Goal: Task Accomplishment & Management: Complete application form

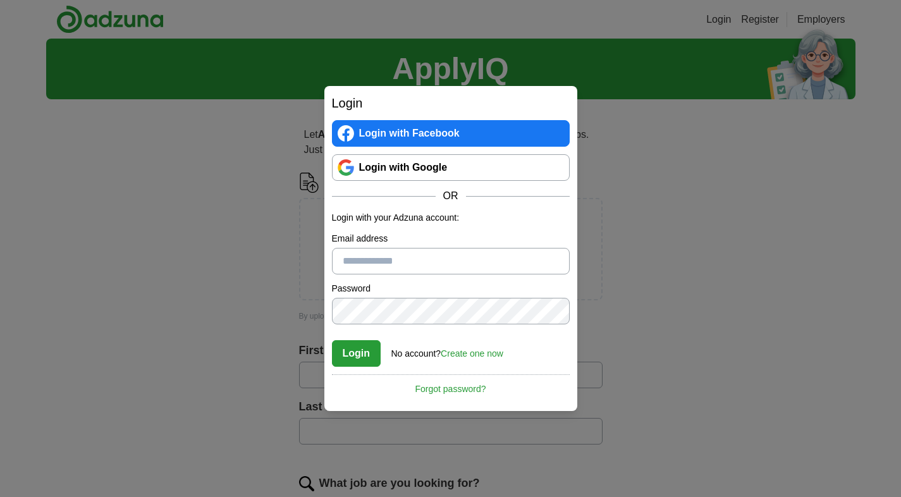
click at [430, 250] on input "Email address" at bounding box center [451, 261] width 238 height 27
type input "**********"
click at [369, 346] on button "Login" at bounding box center [356, 353] width 49 height 27
click at [346, 352] on button "Login" at bounding box center [356, 353] width 49 height 27
click at [431, 171] on link "Login with Google" at bounding box center [451, 167] width 238 height 27
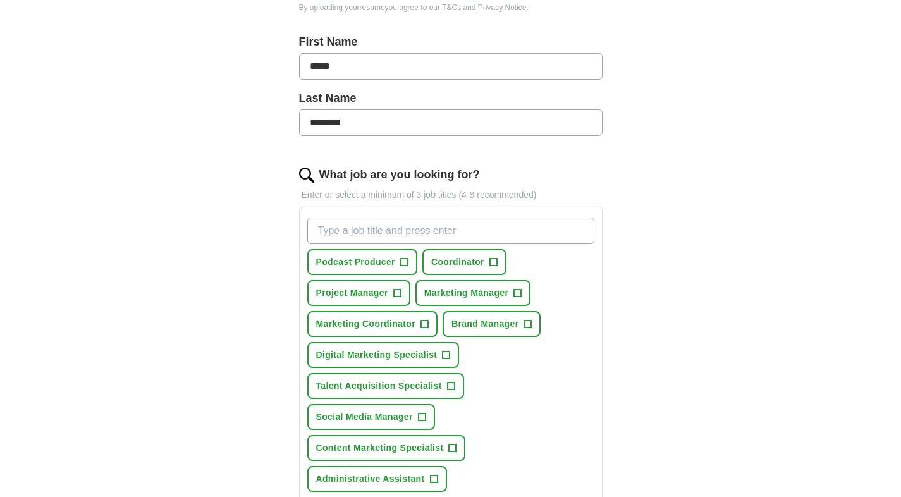
scroll to position [317, 0]
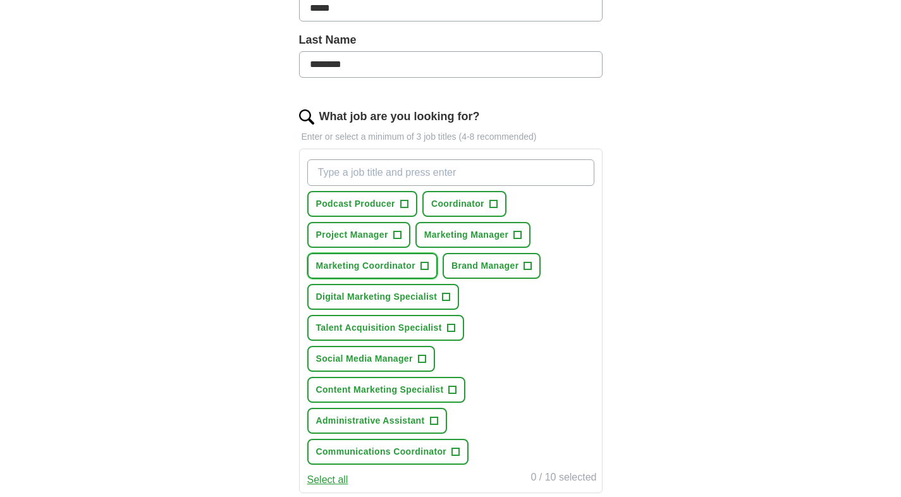
click at [418, 269] on button "Marketing Coordinator +" at bounding box center [372, 266] width 130 height 26
click at [426, 298] on span "Digital Marketing Specialist" at bounding box center [376, 296] width 121 height 13
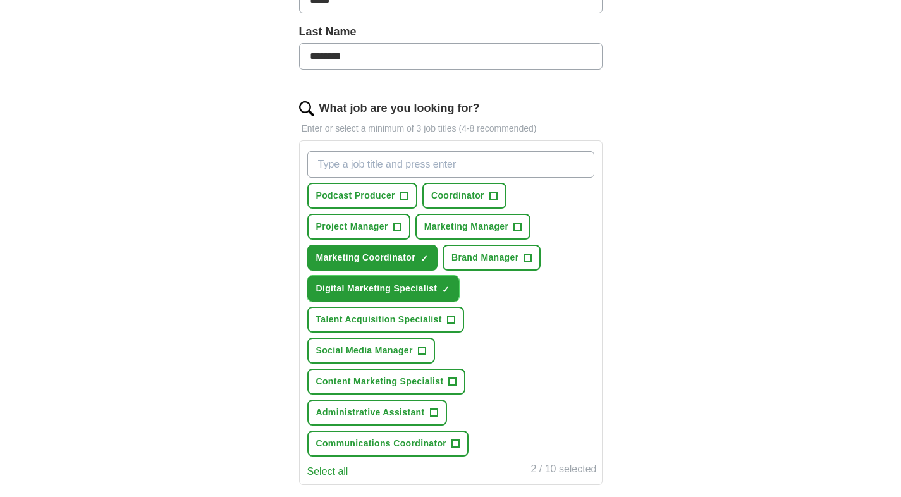
scroll to position [338, 0]
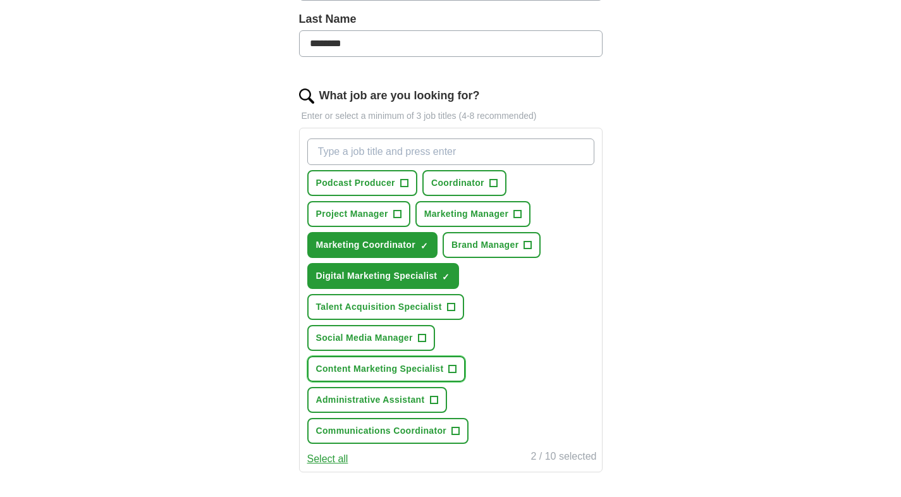
click at [408, 371] on span "Content Marketing Specialist" at bounding box center [380, 368] width 128 height 13
click at [401, 396] on span "Administrative Assistant" at bounding box center [370, 399] width 109 height 13
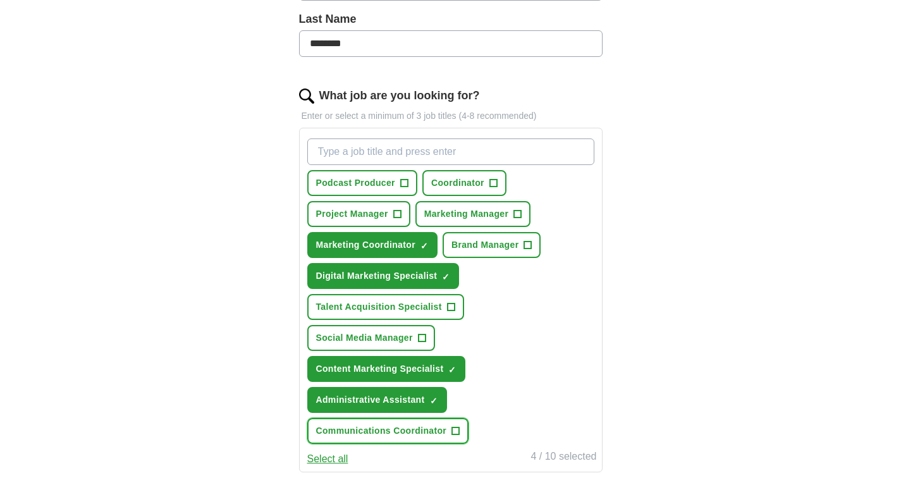
click at [412, 431] on span "Communications Coordinator" at bounding box center [381, 430] width 131 height 13
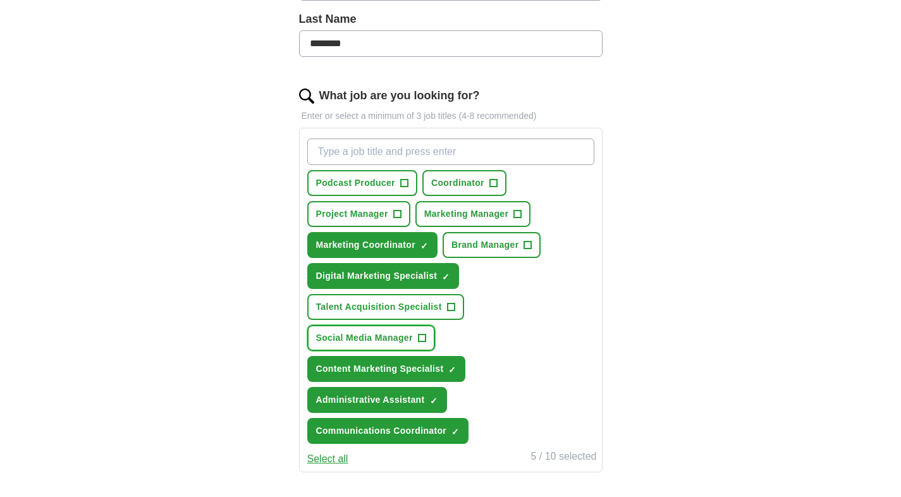
click at [404, 328] on button "Social Media Manager +" at bounding box center [371, 338] width 128 height 26
click at [503, 253] on button "Brand Manager +" at bounding box center [492, 245] width 98 height 26
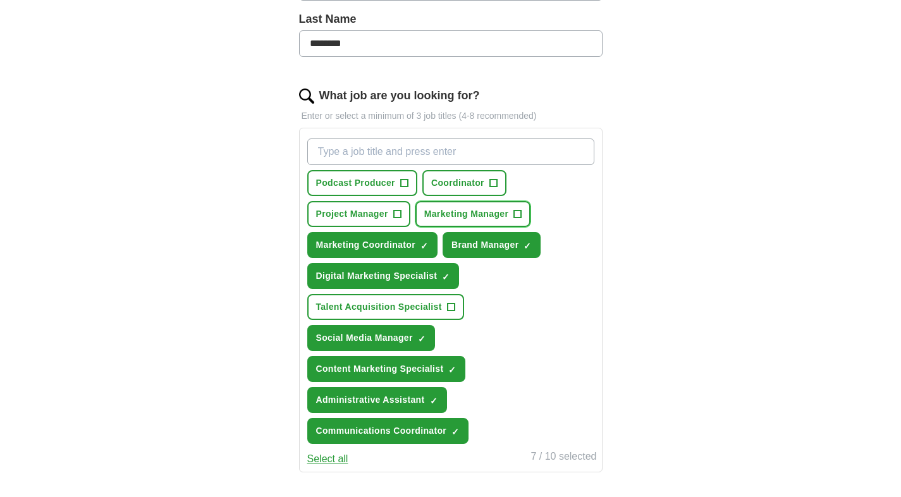
click at [489, 213] on span "Marketing Manager" at bounding box center [466, 213] width 85 height 13
click at [458, 173] on button "Coordinator +" at bounding box center [464, 183] width 84 height 26
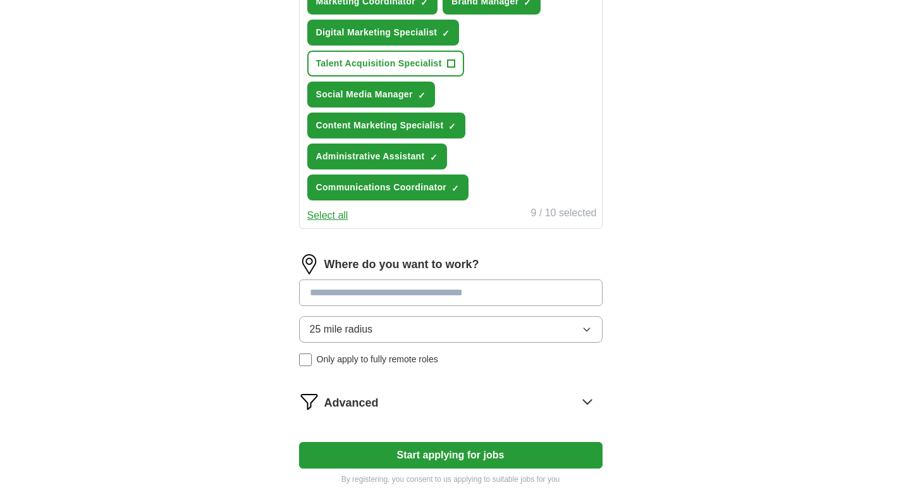
scroll to position [685, 0]
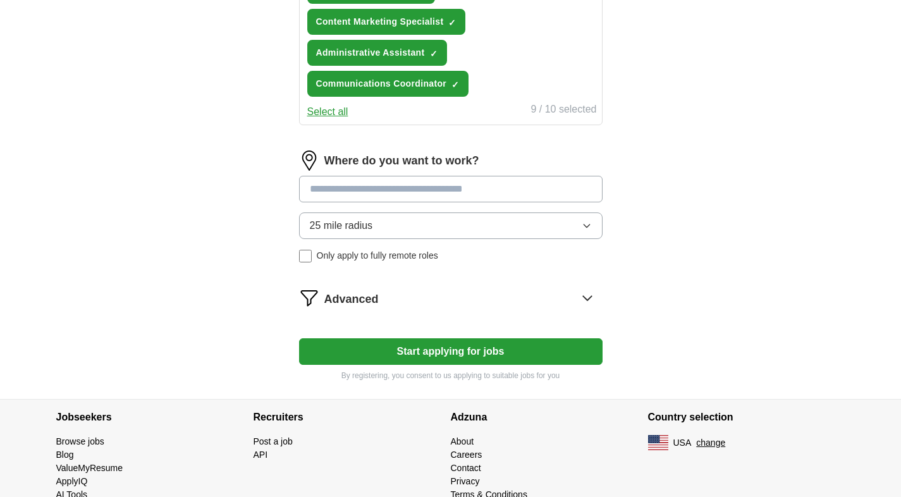
click at [422, 189] on input at bounding box center [451, 189] width 304 height 27
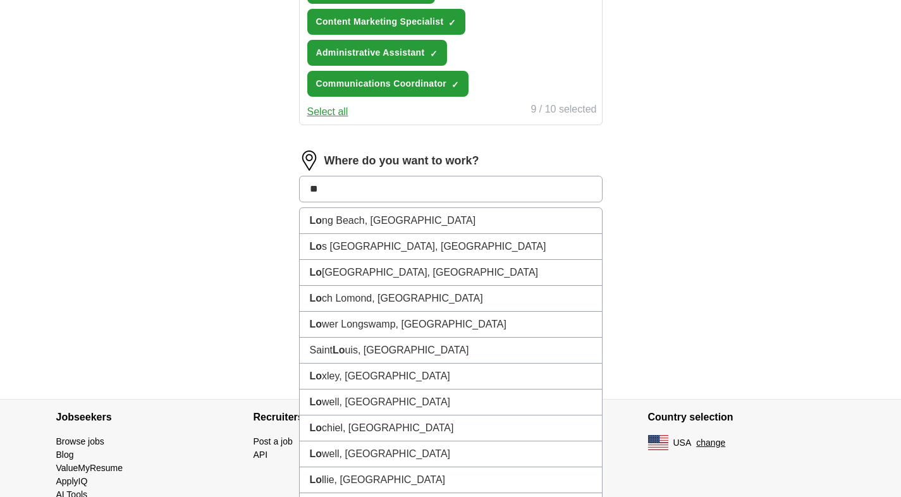
type input "***"
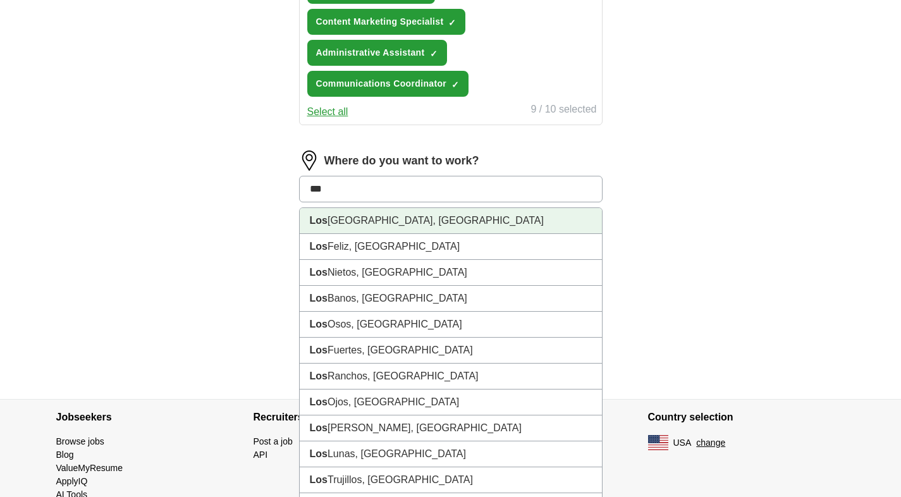
click at [383, 220] on li "Los Angeles, CA" at bounding box center [451, 221] width 302 height 26
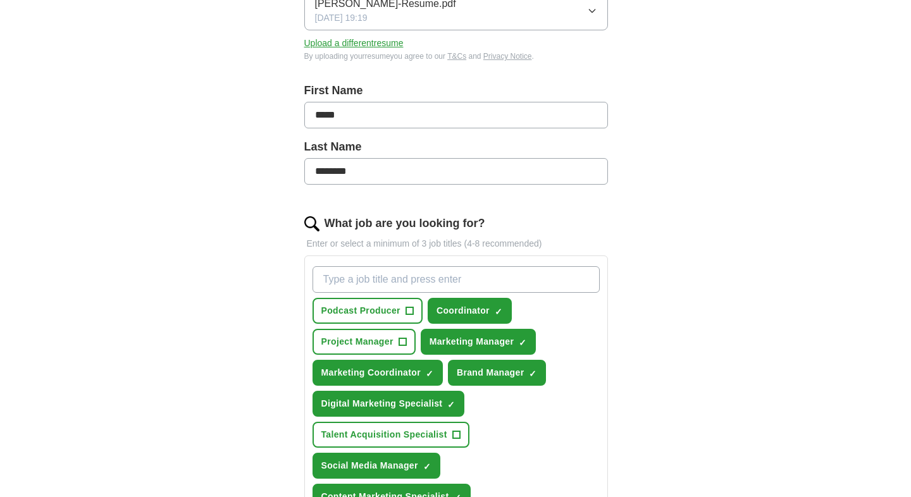
scroll to position [49, 0]
